Goal: Task Accomplishment & Management: Use online tool/utility

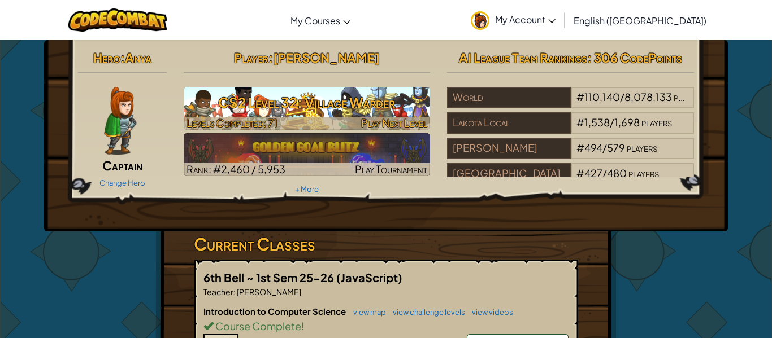
click at [190, 107] on h3 "CS2 Level 32: Village Warder" at bounding box center [307, 102] width 247 height 25
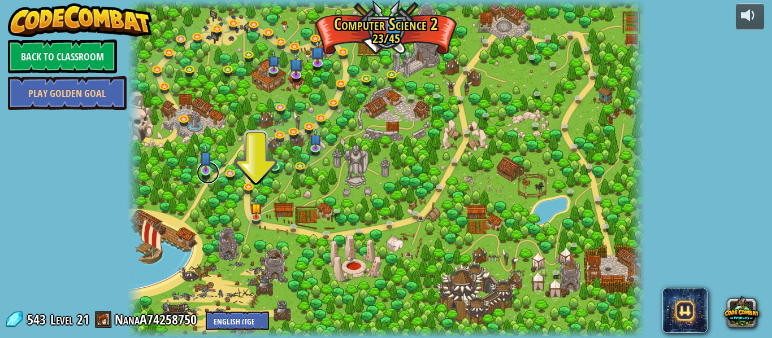
click at [206, 175] on link at bounding box center [208, 173] width 23 height 23
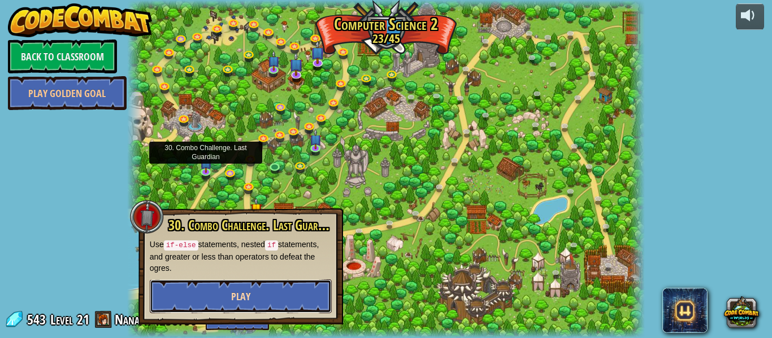
click at [214, 284] on button "Play" at bounding box center [241, 297] width 182 height 34
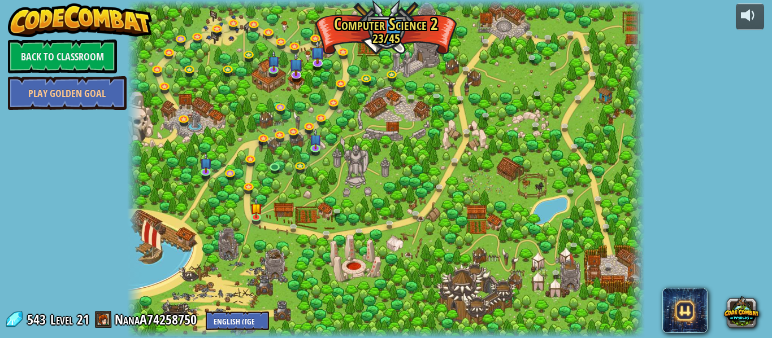
click at [290, 221] on div at bounding box center [385, 169] width 517 height 338
click at [289, 229] on link at bounding box center [296, 229] width 23 height 23
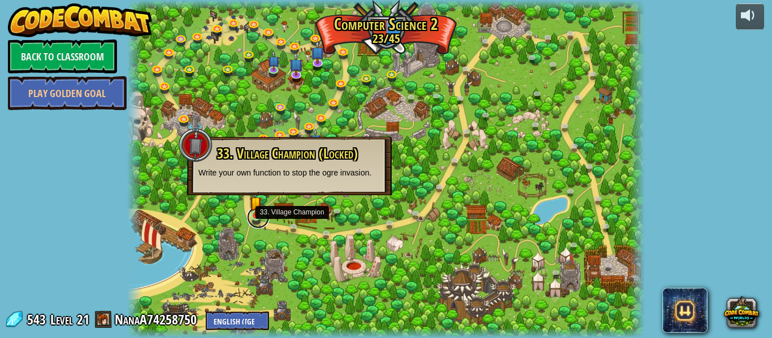
click at [252, 221] on link at bounding box center [258, 217] width 23 height 23
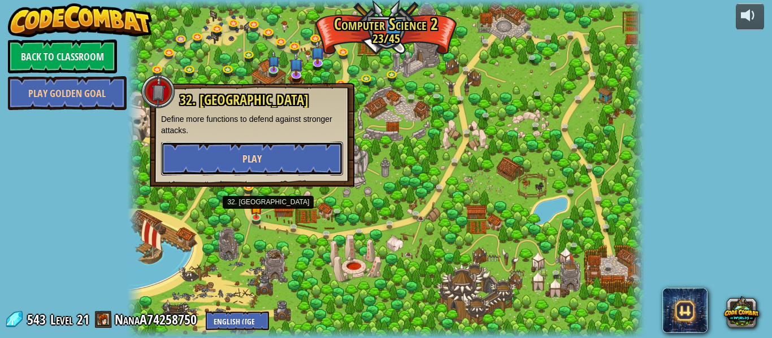
click at [213, 169] on button "Play" at bounding box center [252, 159] width 182 height 34
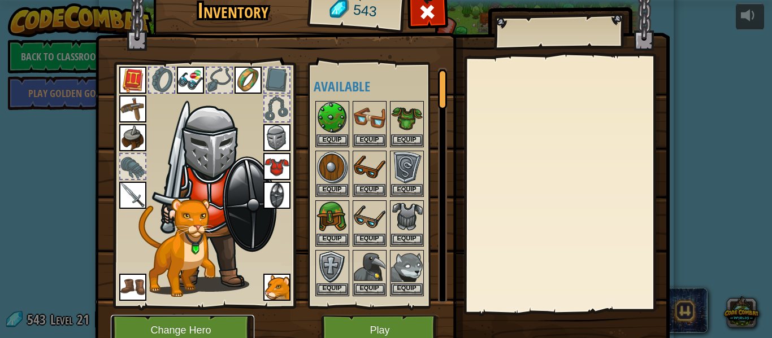
click at [202, 325] on button "Change Hero" at bounding box center [182, 330] width 143 height 31
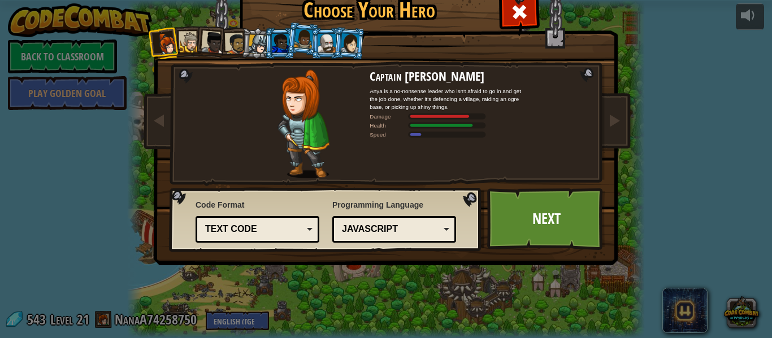
click at [323, 48] on div at bounding box center [327, 43] width 18 height 18
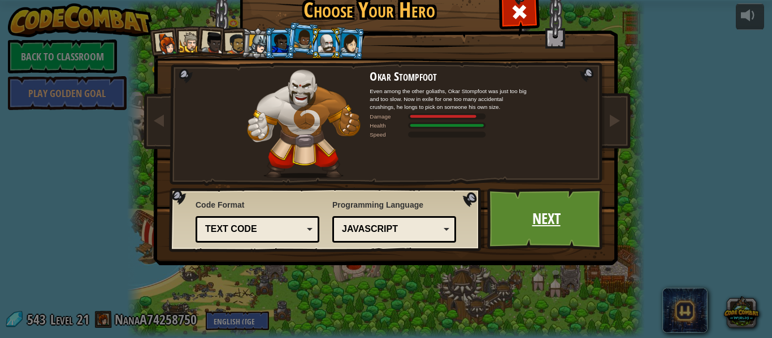
click at [514, 217] on link "Next" at bounding box center [546, 219] width 118 height 62
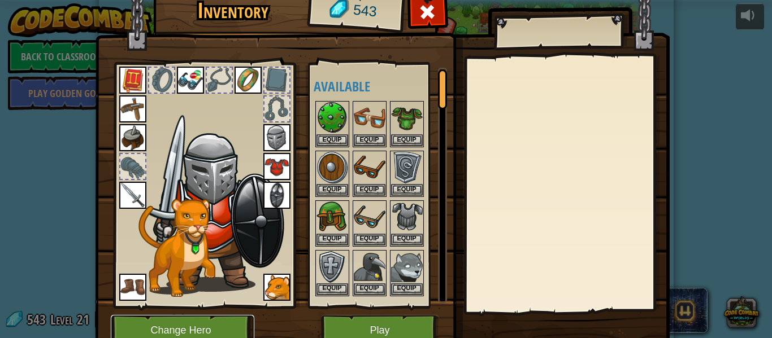
click at [223, 329] on button "Change Hero" at bounding box center [182, 330] width 143 height 31
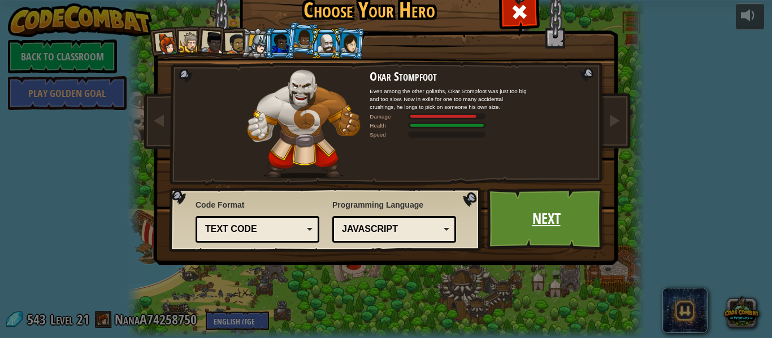
click at [550, 198] on link "Next" at bounding box center [546, 219] width 118 height 62
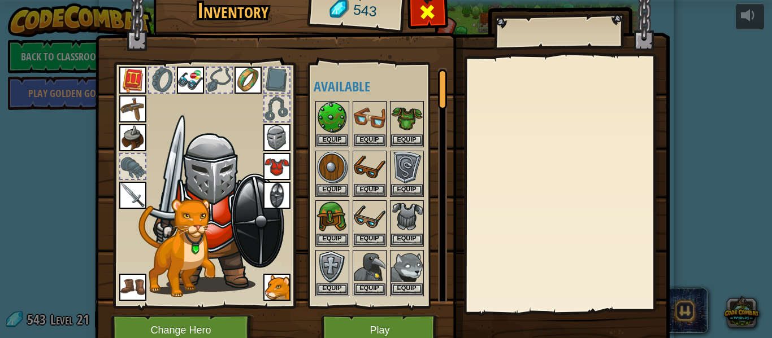
click at [428, 23] on div at bounding box center [428, 15] width 36 height 36
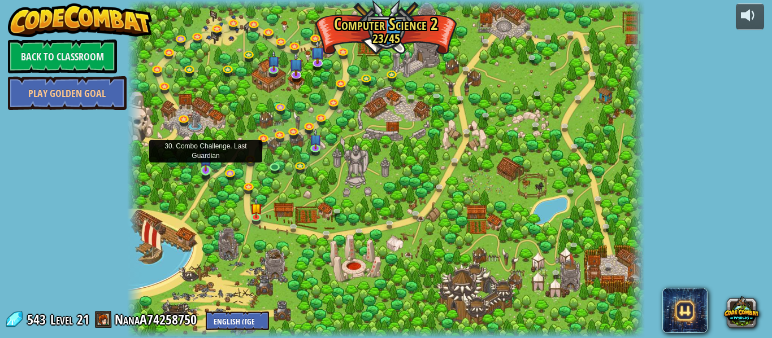
click at [211, 165] on img at bounding box center [206, 157] width 12 height 27
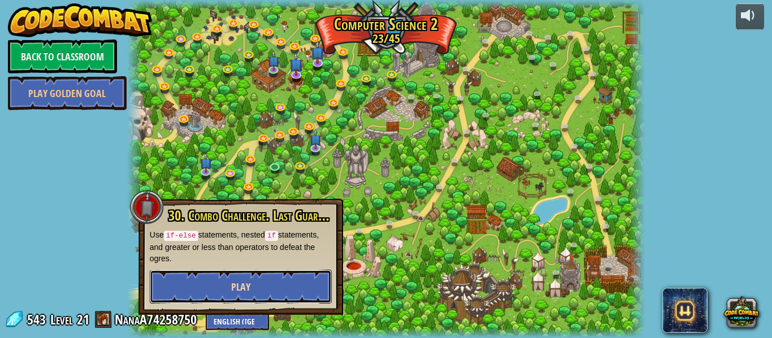
click at [286, 291] on button "Play" at bounding box center [241, 287] width 182 height 34
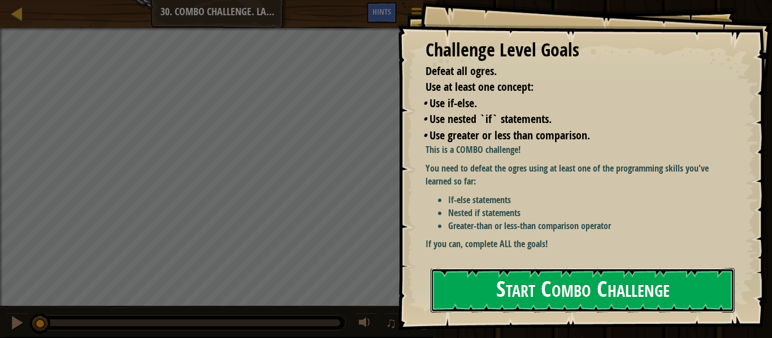
click at [494, 284] on button "Start Combo Challenge" at bounding box center [582, 290] width 304 height 45
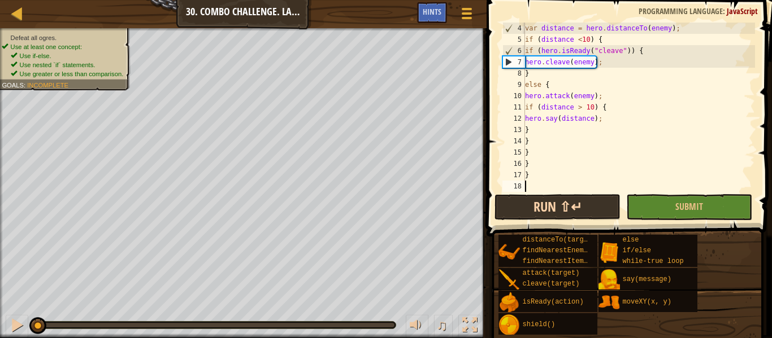
scroll to position [34, 0]
click at [504, 210] on button "Run ⇧↵" at bounding box center [557, 207] width 126 height 26
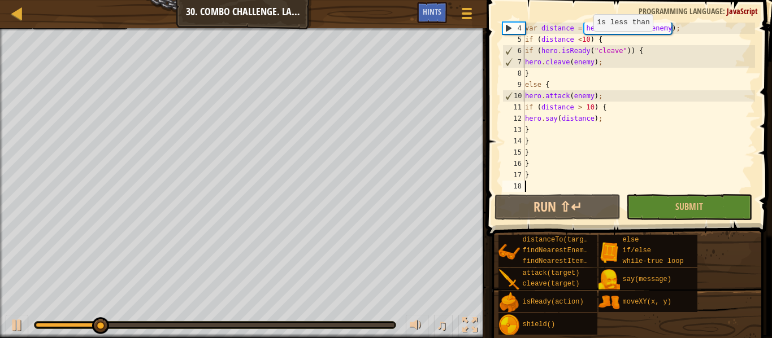
click at [587, 42] on div "var distance = hero . distanceTo ( enemy ) ; if ( distance < 10 ) { if ( hero .…" at bounding box center [638, 119] width 232 height 192
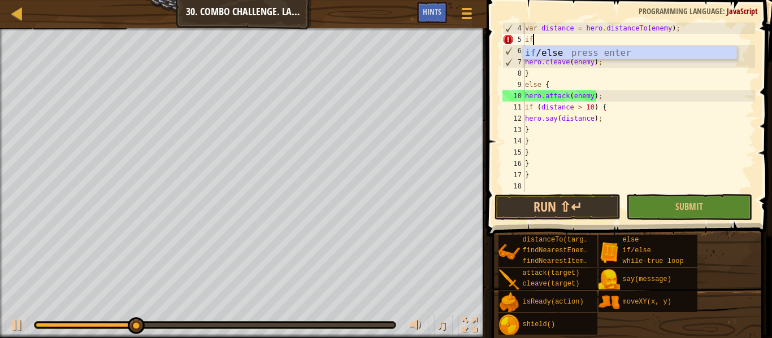
type textarea "i"
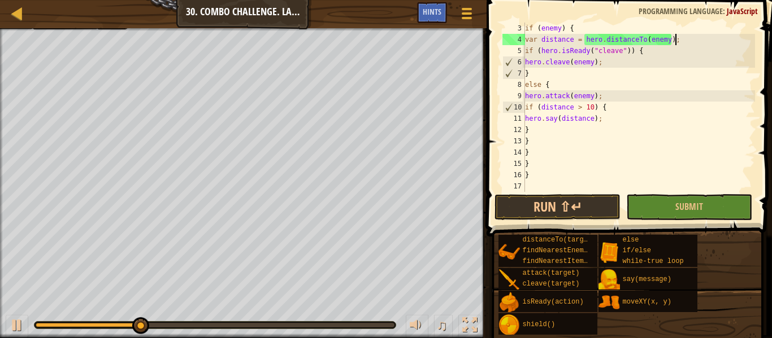
scroll to position [23, 0]
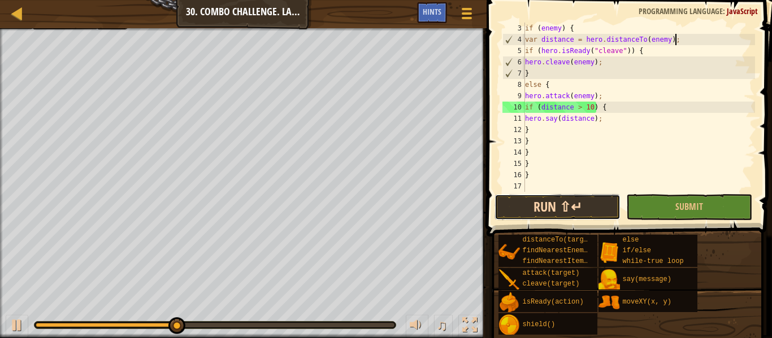
click at [571, 202] on button "Run ⇧↵" at bounding box center [557, 207] width 126 height 26
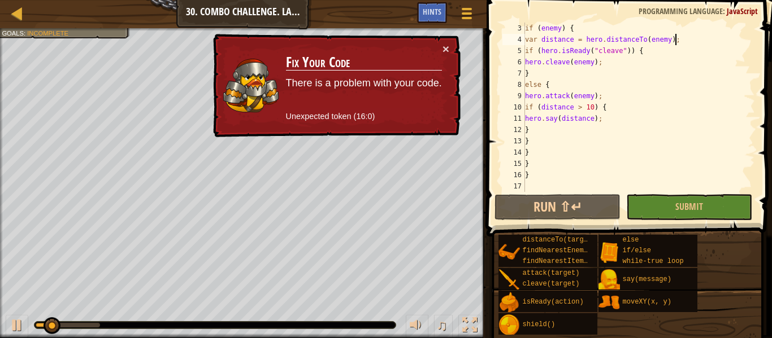
click at [549, 93] on div "if ( enemy ) { var distance = hero . distanceTo ( enemy ) ; if ( hero . isReady…" at bounding box center [638, 119] width 232 height 192
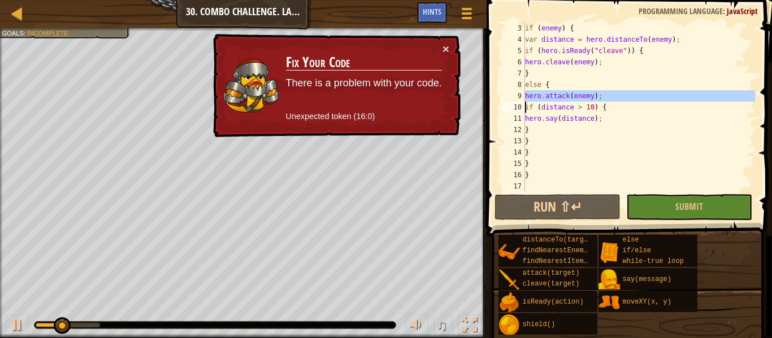
type textarea "if (distance > 10) {"
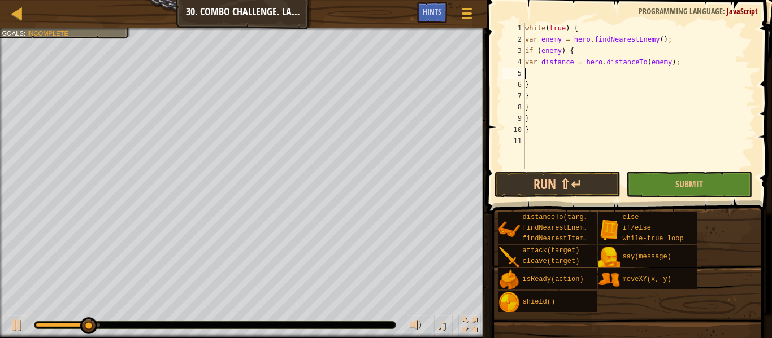
click at [478, 59] on div "Map Computer Science 2 30. Combo Challenge. Last Guardian Game Menu Done Hints …" at bounding box center [386, 169] width 772 height 338
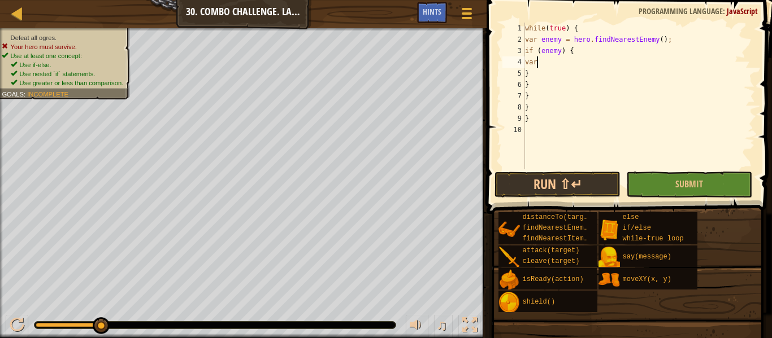
type textarea "v"
type textarea "}"
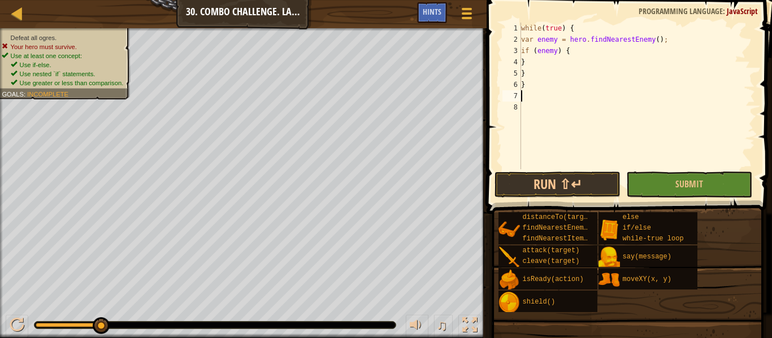
type textarea "}"
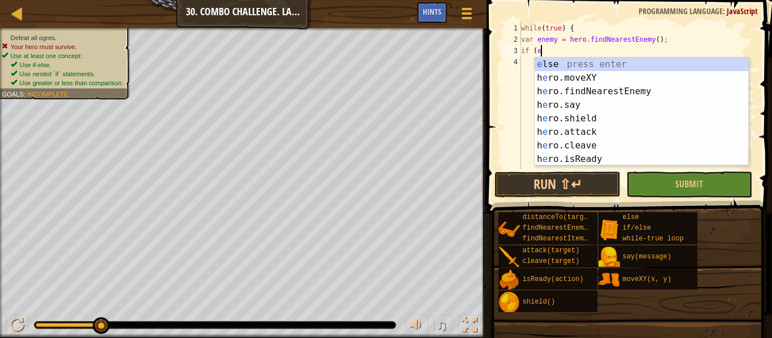
type textarea "i"
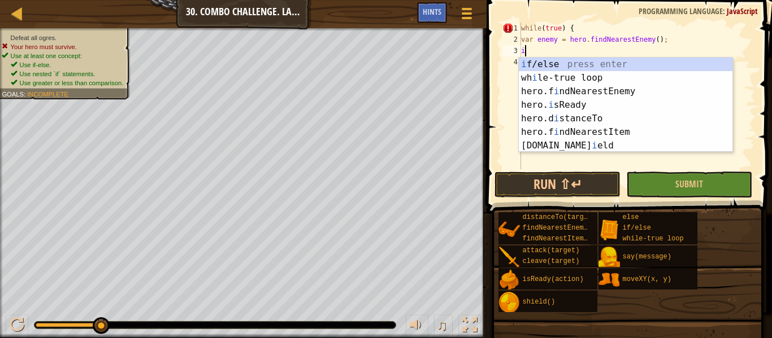
scroll to position [5, 1]
type textarea "if (enemy) {"
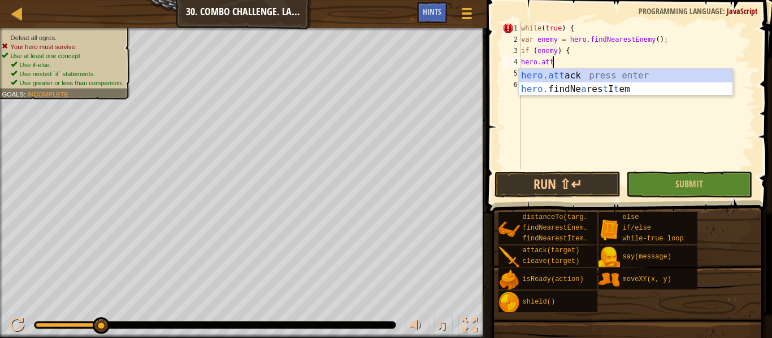
scroll to position [5, 5]
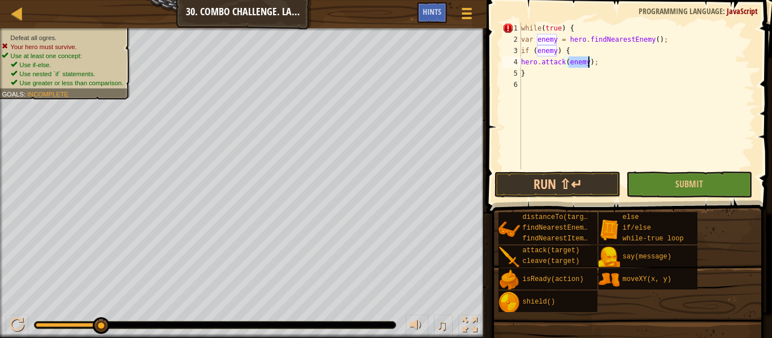
type textarea "}"
type textarea """
click at [581, 184] on button "Run ⇧↵" at bounding box center [557, 185] width 126 height 26
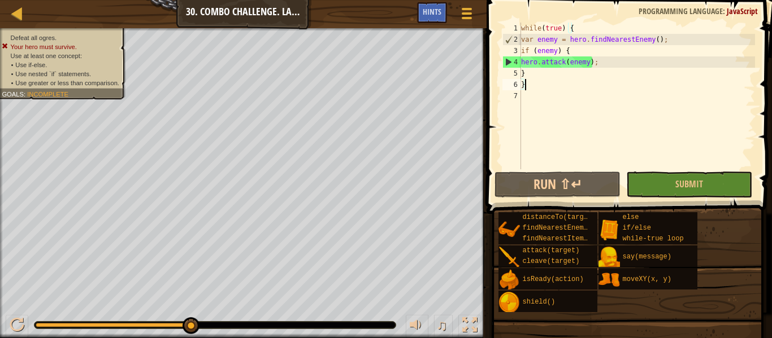
click at [542, 59] on div "while ( true ) { var enemy = hero . findNearestEnemy ( ) ; if ( enemy ) { hero …" at bounding box center [637, 107] width 236 height 169
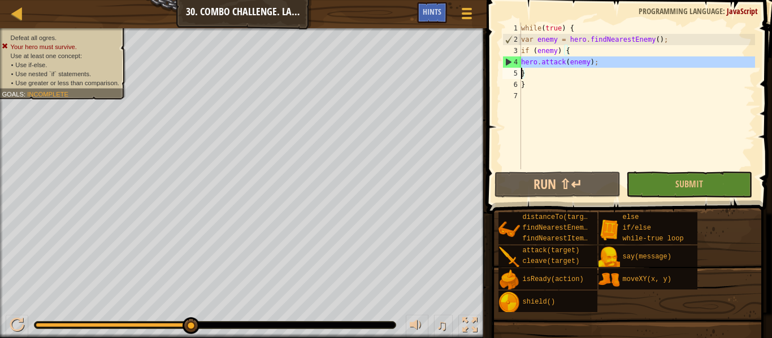
type textarea "}"
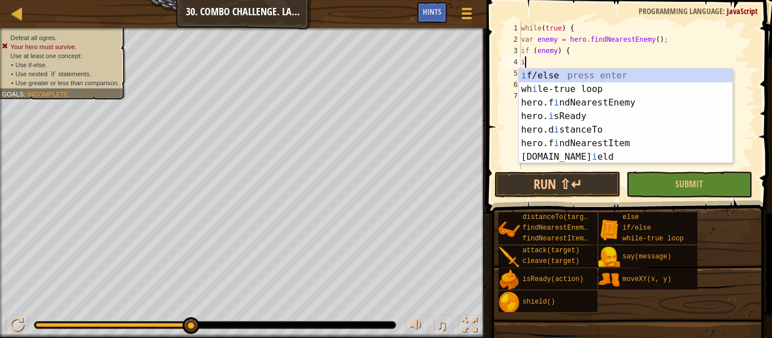
scroll to position [5, 1]
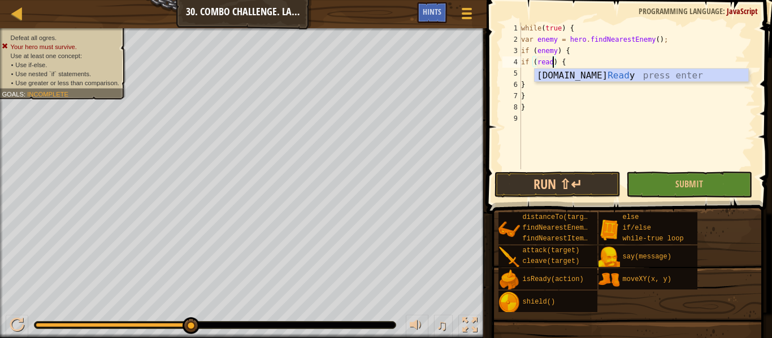
type textarea "if (hero.isReady("cleave")) {"
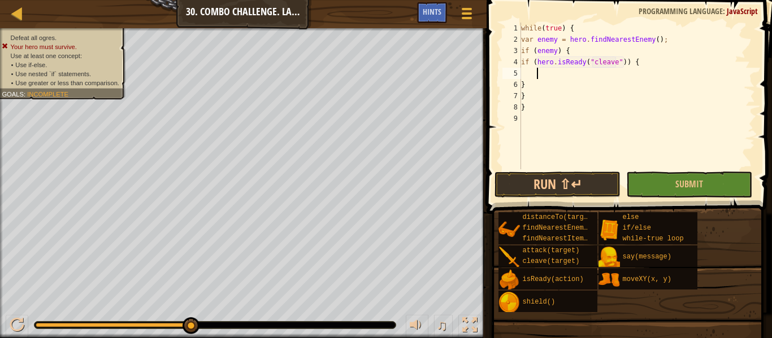
scroll to position [5, 0]
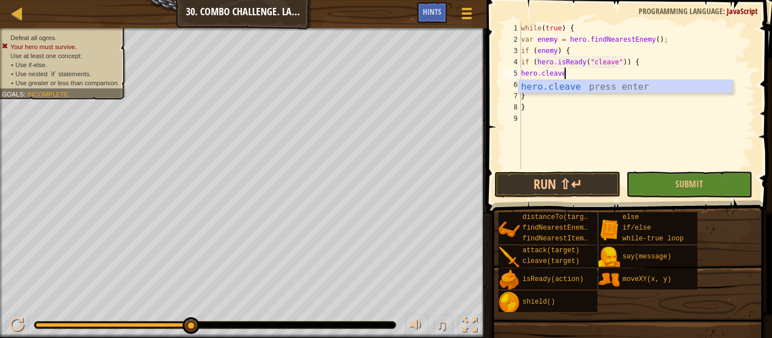
type textarea "hero.cleave(enemy);"
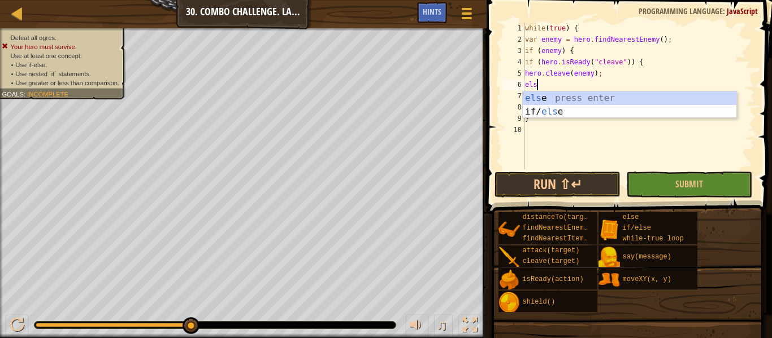
type textarea "else"
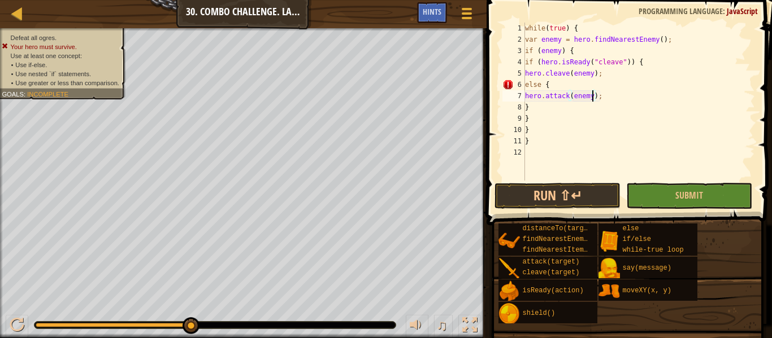
type textarea "}"
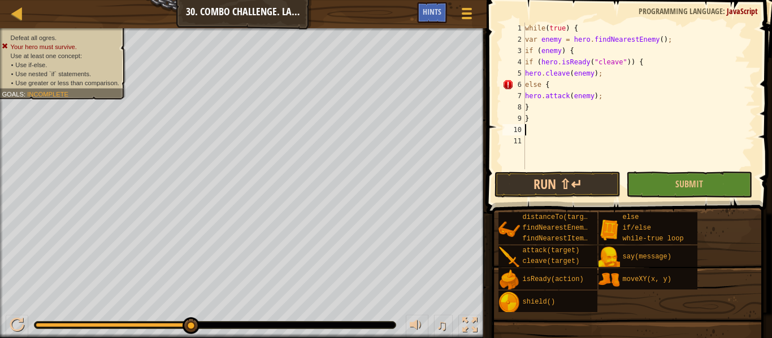
type textarea "}"
click at [611, 67] on div "while ( true ) { var enemy = hero . findNearestEnemy ( ) ; if ( enemy ) { if ( …" at bounding box center [637, 107] width 236 height 169
click at [609, 71] on div "while ( true ) { var enemy = hero . findNearestEnemy ( ) ; if ( enemy ) { if ( …" at bounding box center [637, 107] width 236 height 169
type textarea "hero.cleave(enemy);"
type textarea "}"
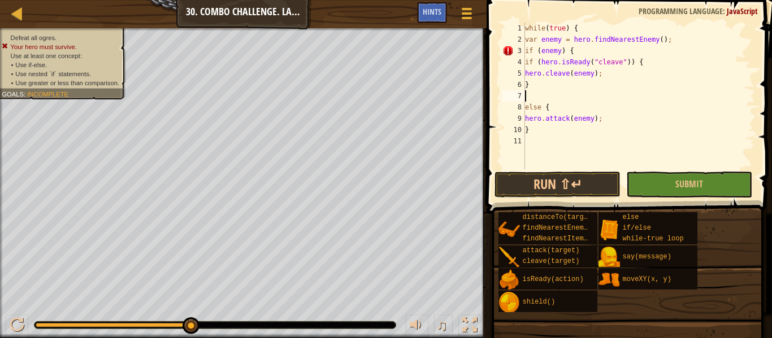
type textarea "{"
type textarea "}"
click at [552, 151] on div "while ( true ) { var enemy = hero . findNearestEnemy ( ) ; if ( enemy ) { if ( …" at bounding box center [638, 107] width 232 height 169
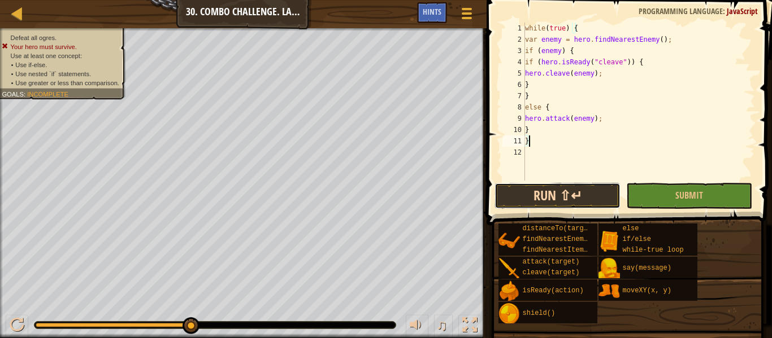
click at [580, 207] on button "Run ⇧↵" at bounding box center [557, 196] width 126 height 26
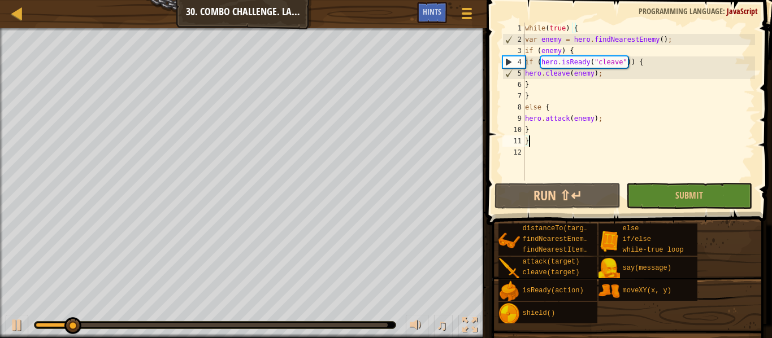
click at [537, 57] on div "while ( true ) { var enemy = hero . findNearestEnemy ( ) ; if ( enemy ) { if ( …" at bounding box center [638, 113] width 232 height 181
click at [569, 114] on div "while ( true ) { var enemy = hero . findNearestEnemy ( ) ; if ( enemy ) { if ( …" at bounding box center [638, 113] width 232 height 181
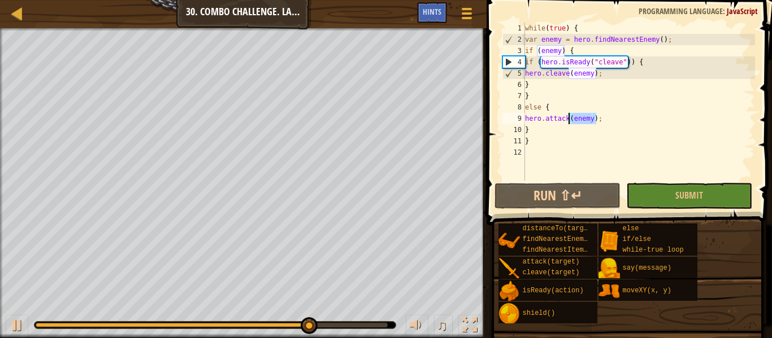
click at [569, 114] on div "while ( true ) { var enemy = hero . findNearestEnemy ( ) ; if ( enemy ) { if ( …" at bounding box center [638, 102] width 232 height 158
click at [568, 124] on div "while ( true ) { var enemy = hero . findNearestEnemy ( ) ; if ( enemy ) { if ( …" at bounding box center [638, 113] width 232 height 181
type textarea "}"
